Goal: Book appointment/travel/reservation

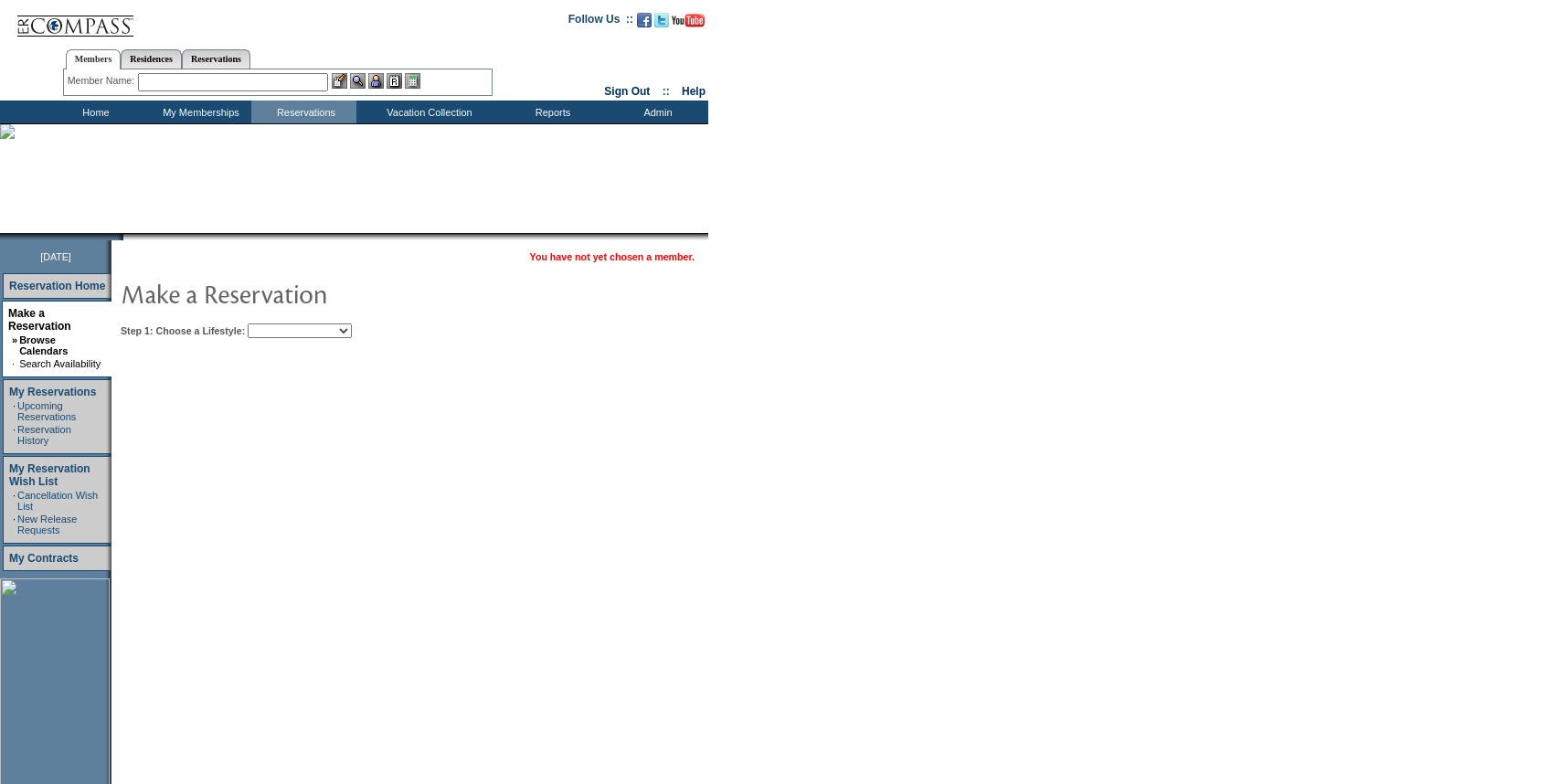
click at [342, 341] on table "You have not yet chosen a member. Step 1: Choose a Lifestyle: Beach Leisure Met…" at bounding box center [466, 291] width 709 height 102
click at [341, 336] on select "Beach Leisure Metropolitan Mountain OIAL for Adventure OIAL for Couples OIAL fo…" at bounding box center [300, 330] width 104 height 14
select select "Beach"
click at [279, 323] on select "Beach Leisure Metropolitan Mountain OIAL for Adventure OIAL for Couples OIAL fo…" at bounding box center [300, 330] width 104 height 14
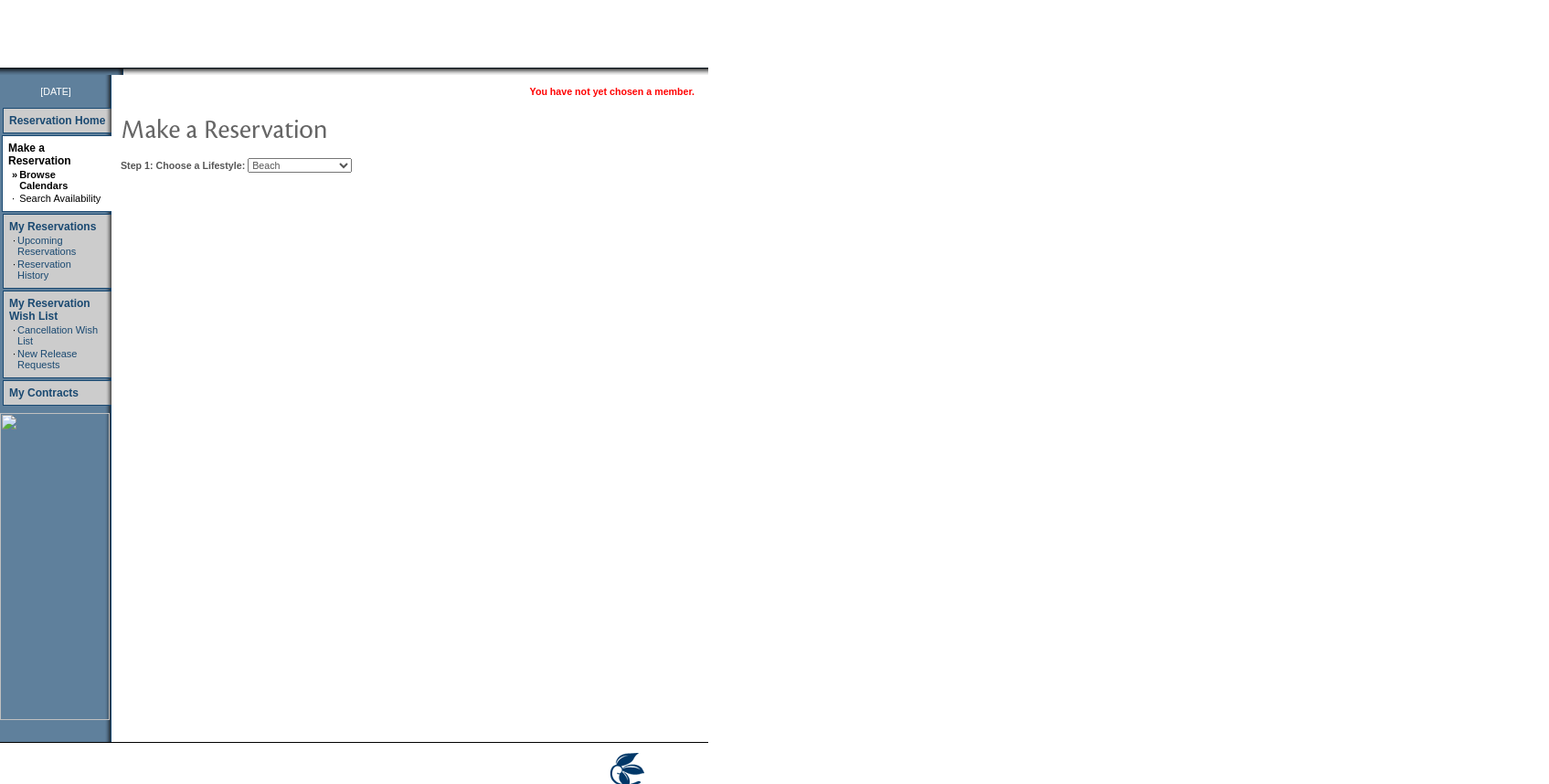
scroll to position [218, 0]
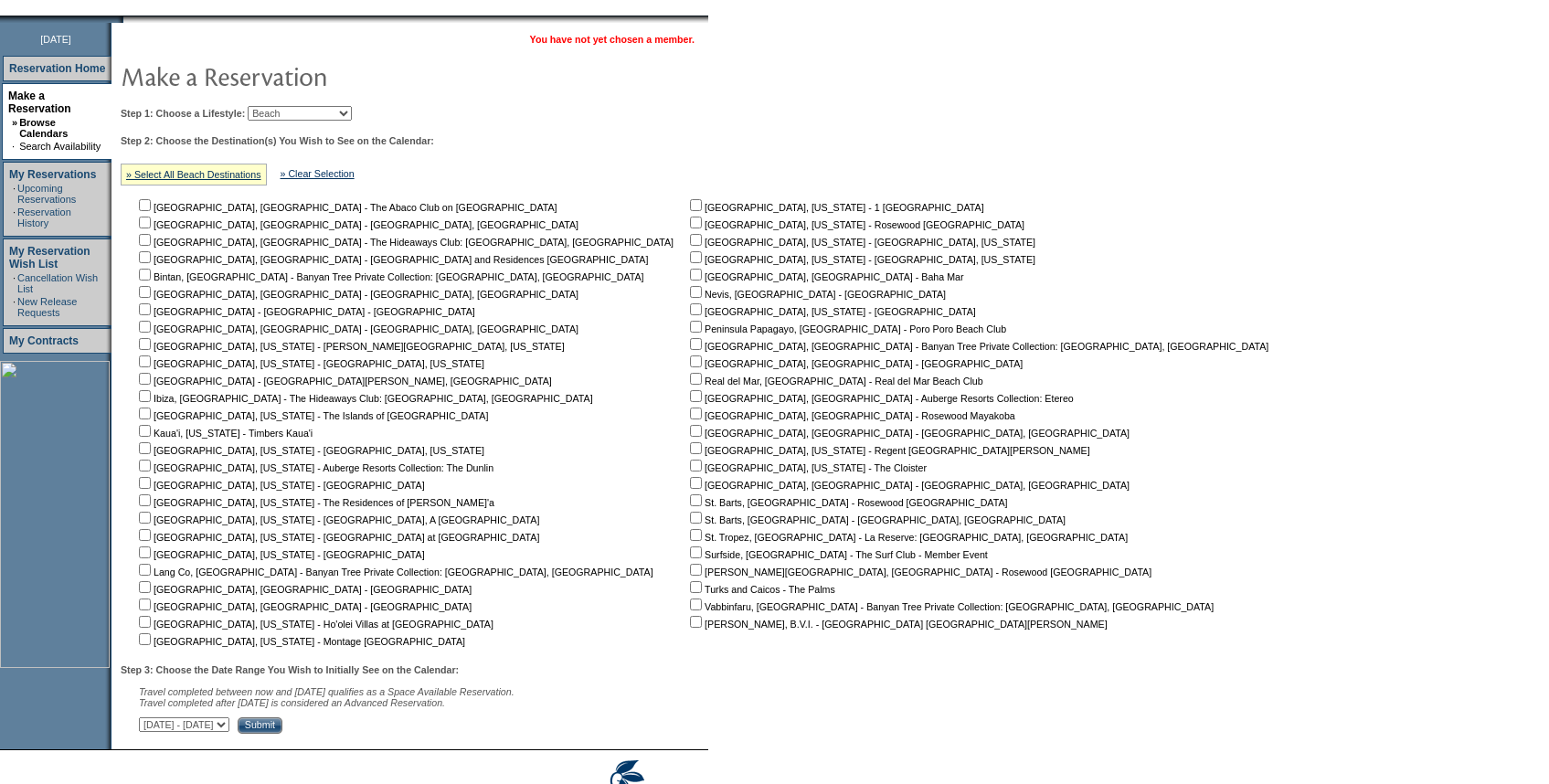
click at [690, 469] on input "checkbox" at bounding box center [695, 465] width 12 height 12
checkbox input "true"
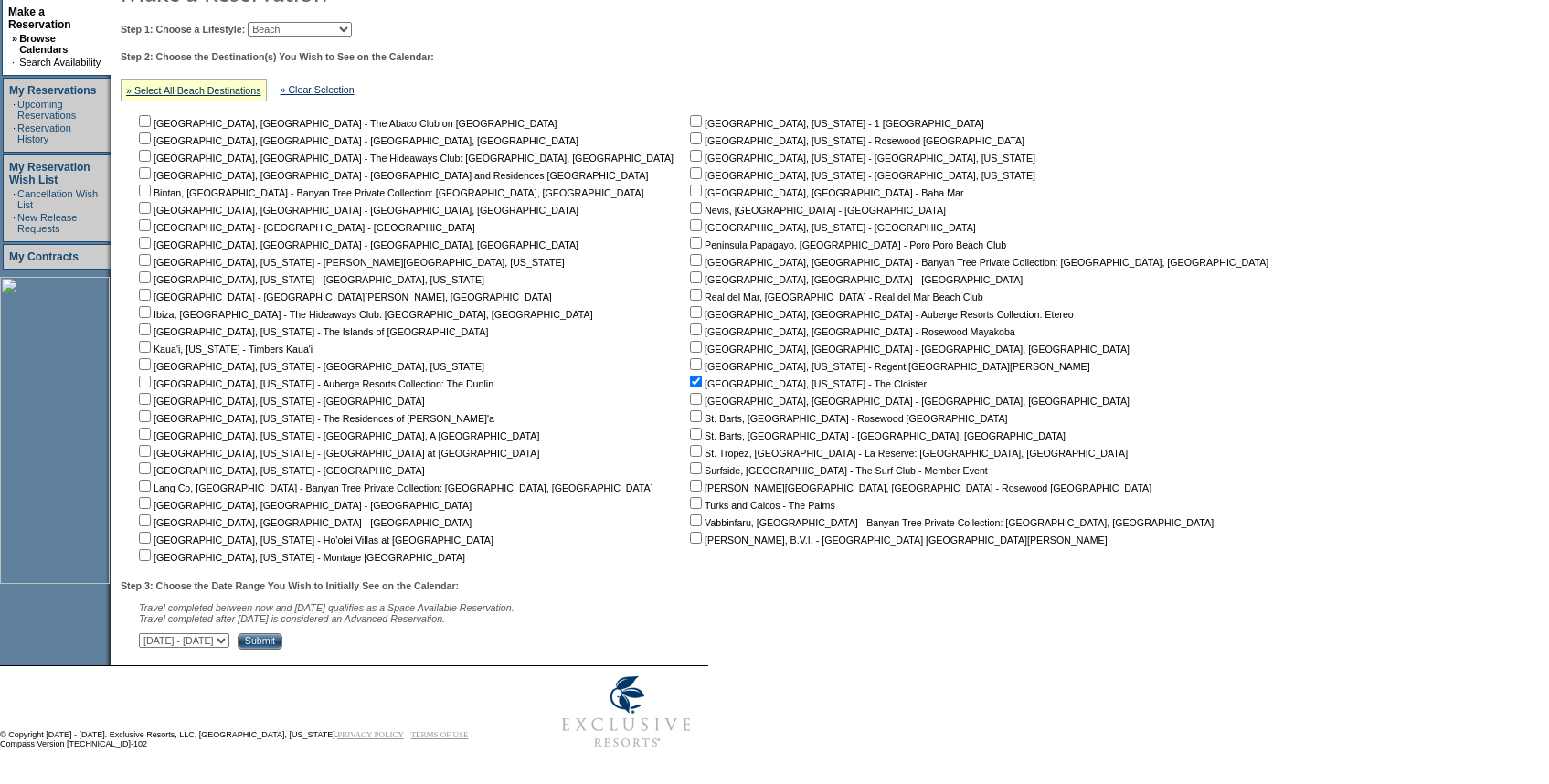
scroll to position [307, 0]
click at [229, 641] on select "October 2, 2025 - November 16, 2025 November 17, 2025 - December 31, 2025 Janua…" at bounding box center [185, 639] width 91 height 14
select select "8/14/2026|9/27/2026"
click at [149, 633] on select "October 2, 2025 - November 16, 2025 November 17, 2025 - December 31, 2025 Janua…" at bounding box center [185, 639] width 91 height 14
click at [282, 639] on input "Submit" at bounding box center [259, 640] width 44 height 16
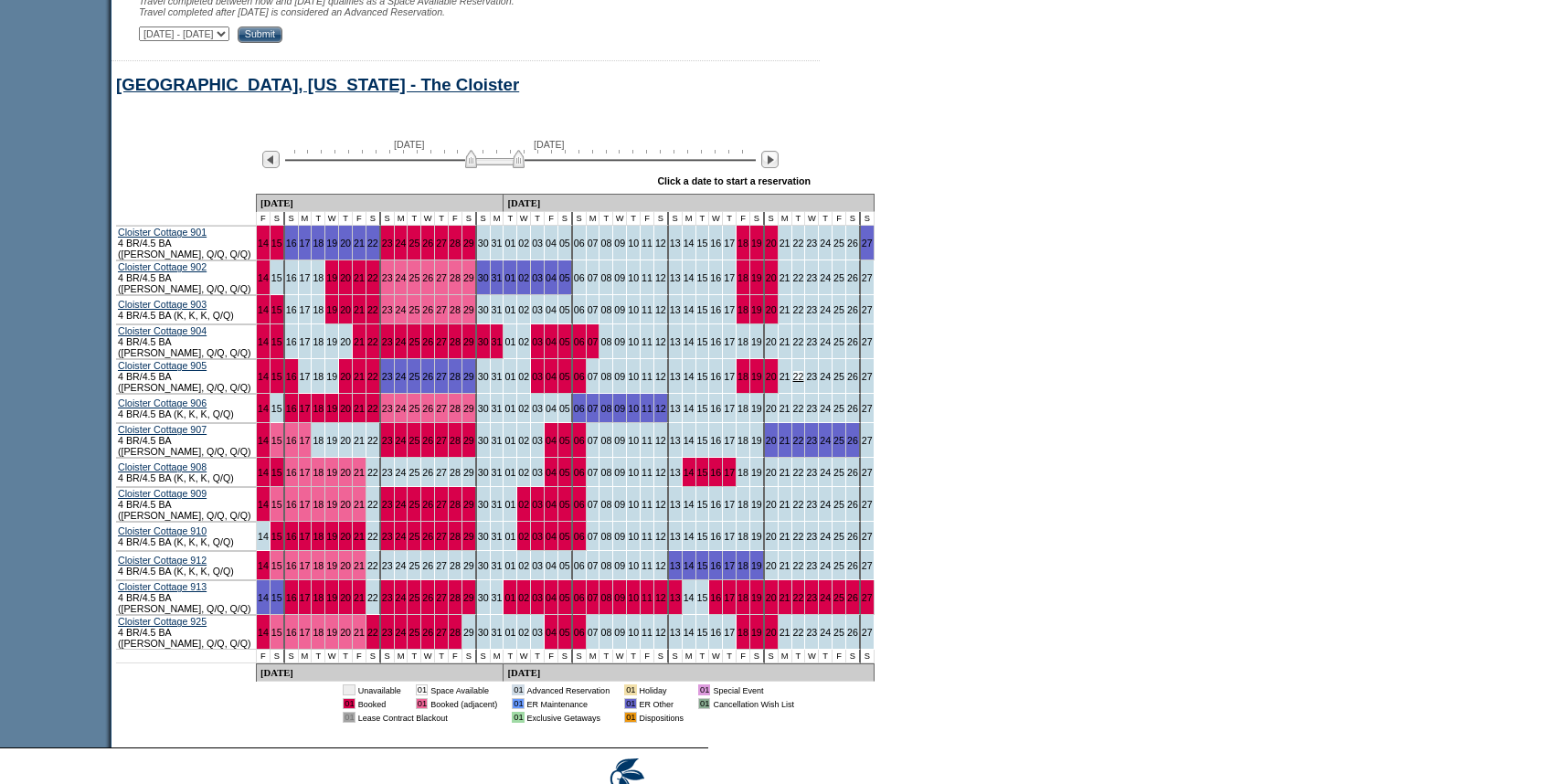
scroll to position [922, 0]
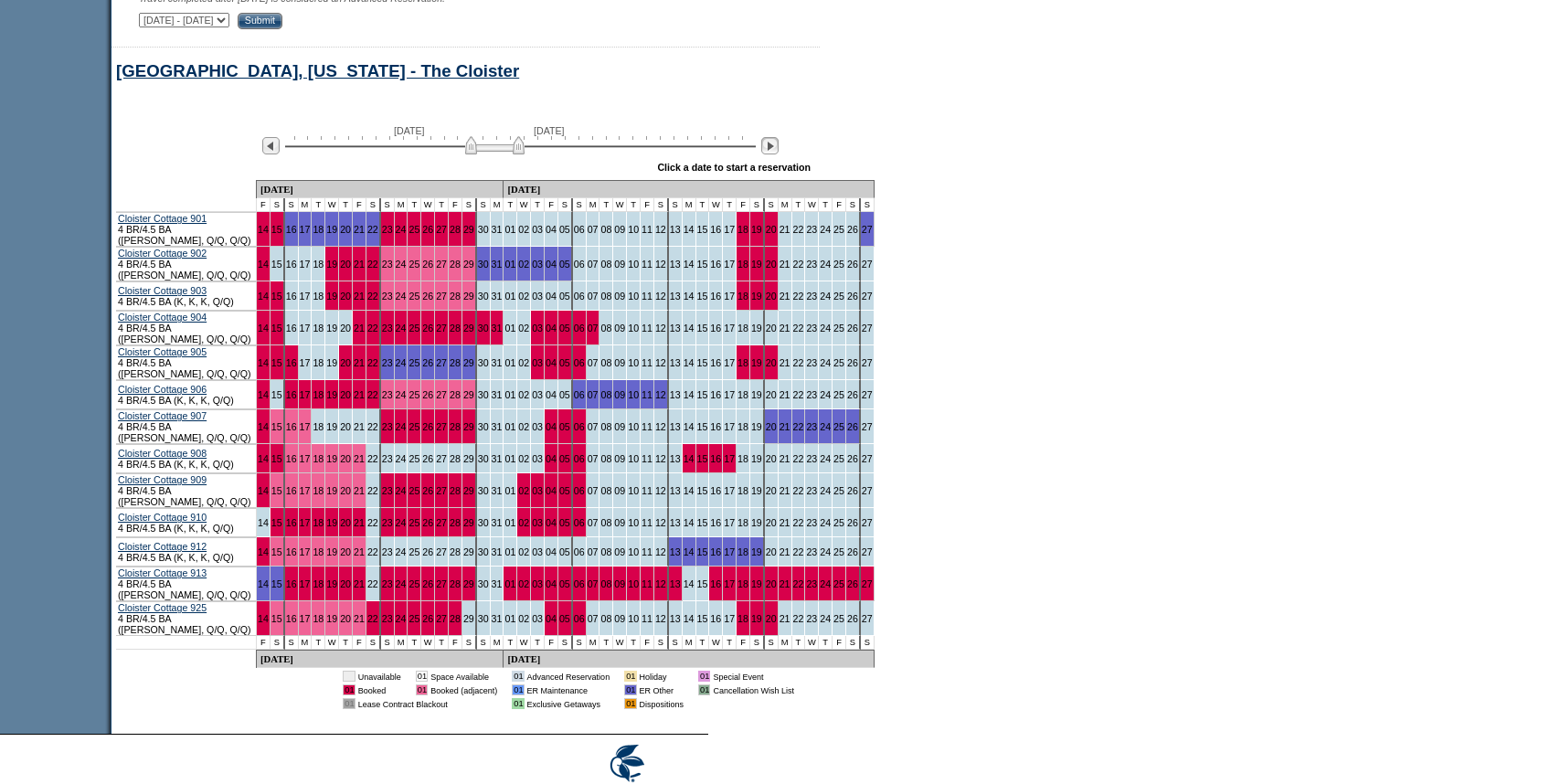
click at [779, 149] on img at bounding box center [770, 146] width 17 height 17
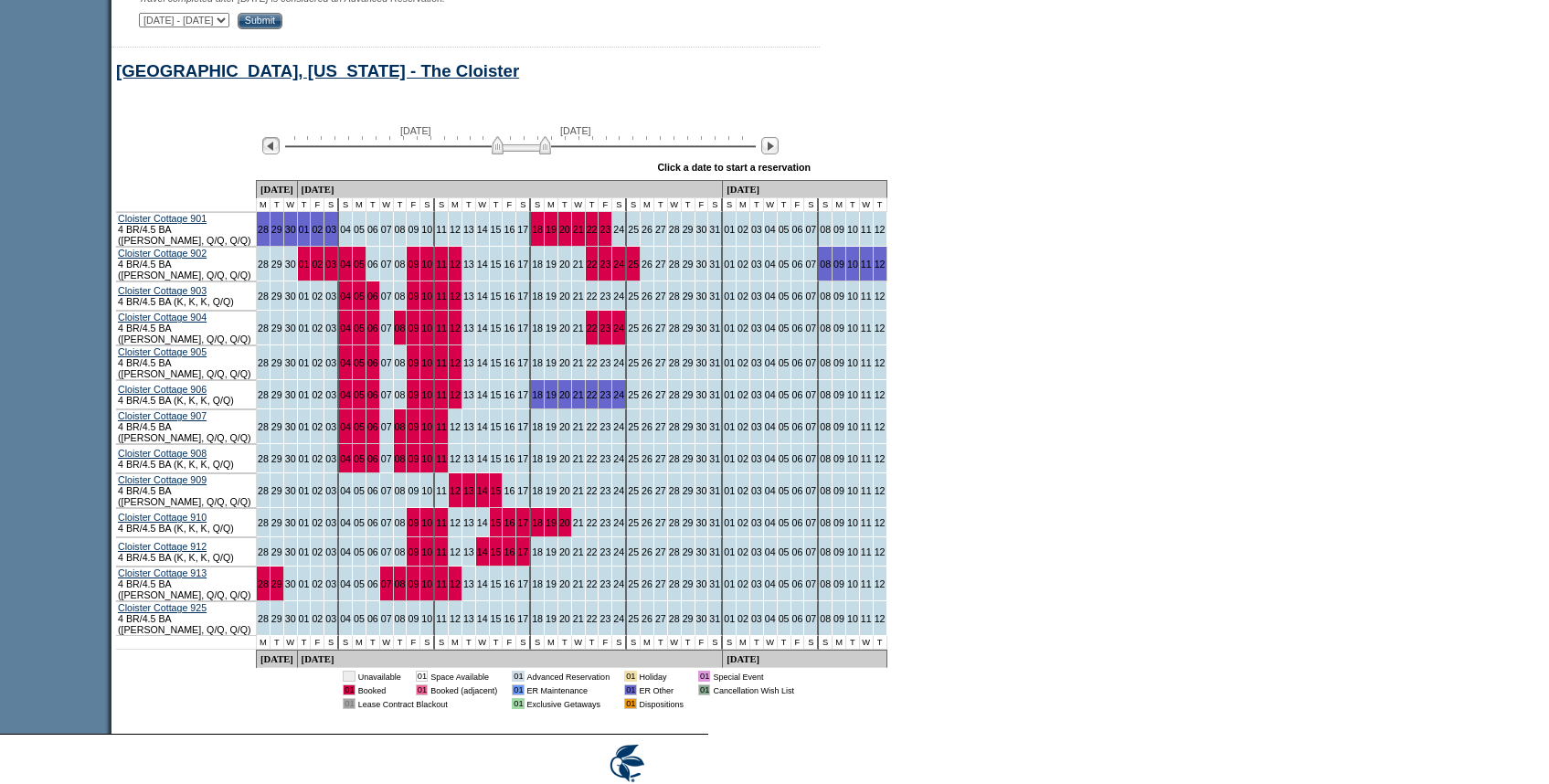
click at [280, 154] on img at bounding box center [271, 146] width 17 height 17
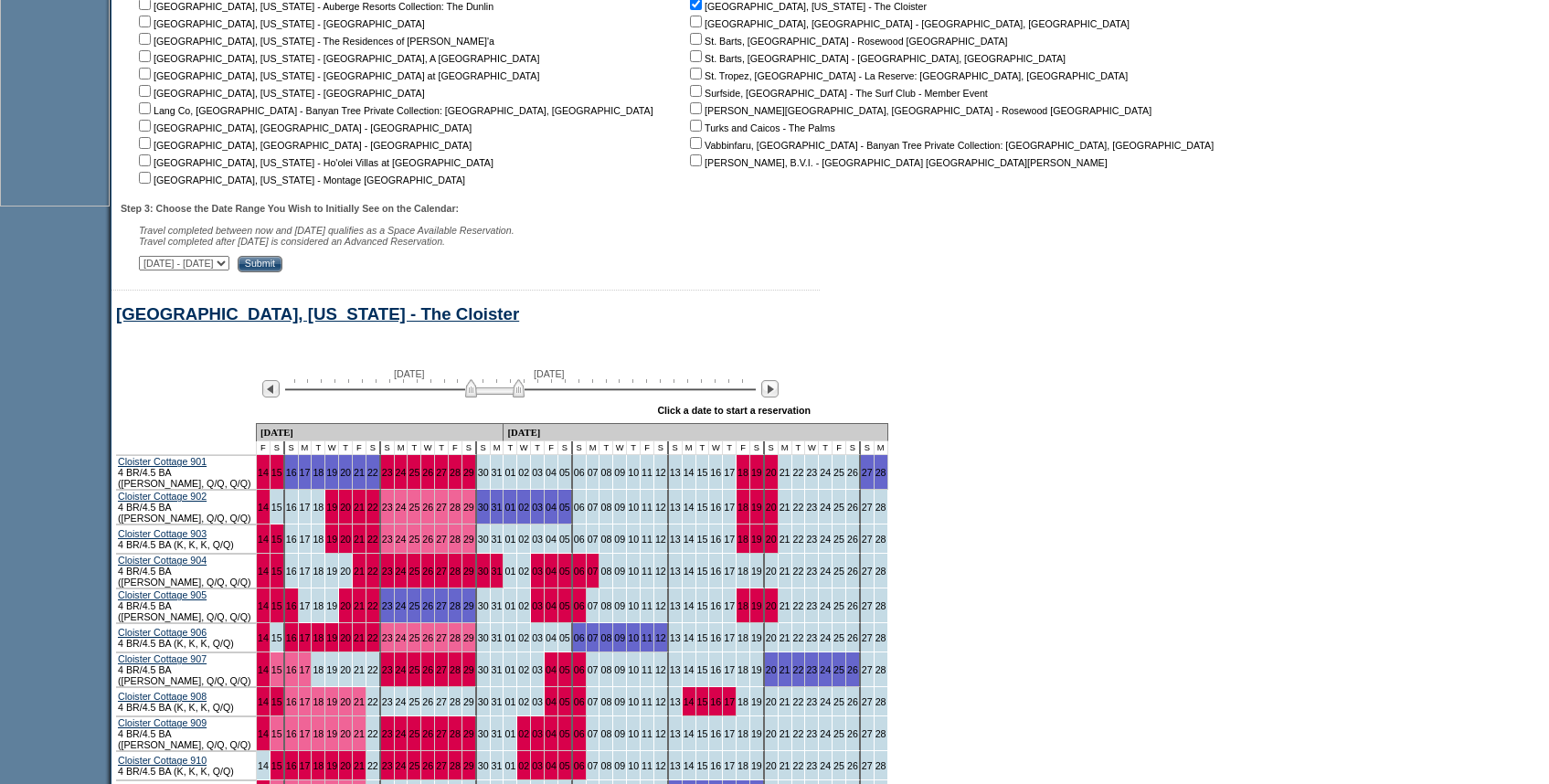
scroll to position [602, 0]
